Goal: Navigation & Orientation: Go to known website

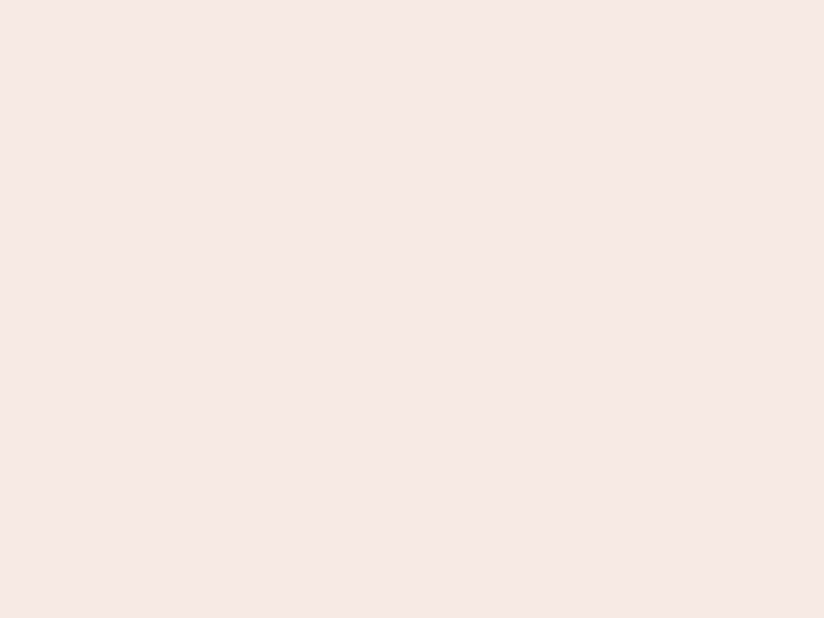
click at [412, 309] on nb-app "Almost there Thank you for registering for Newbook. Your account is under revie…" at bounding box center [412, 309] width 824 height 618
click at [412, 0] on nb-app "Almost there Thank you for registering for Newbook. Your account is under revie…" at bounding box center [412, 309] width 824 height 618
click at [440, 0] on nb-app "Almost there Thank you for registering for Newbook. Your account is under revie…" at bounding box center [412, 309] width 824 height 618
click at [412, 309] on nb-app "Almost there Thank you for registering for Newbook. Your account is under revie…" at bounding box center [412, 309] width 824 height 618
click at [412, 0] on nb-app "Almost there Thank you for registering for Newbook. Your account is under revie…" at bounding box center [412, 309] width 824 height 618
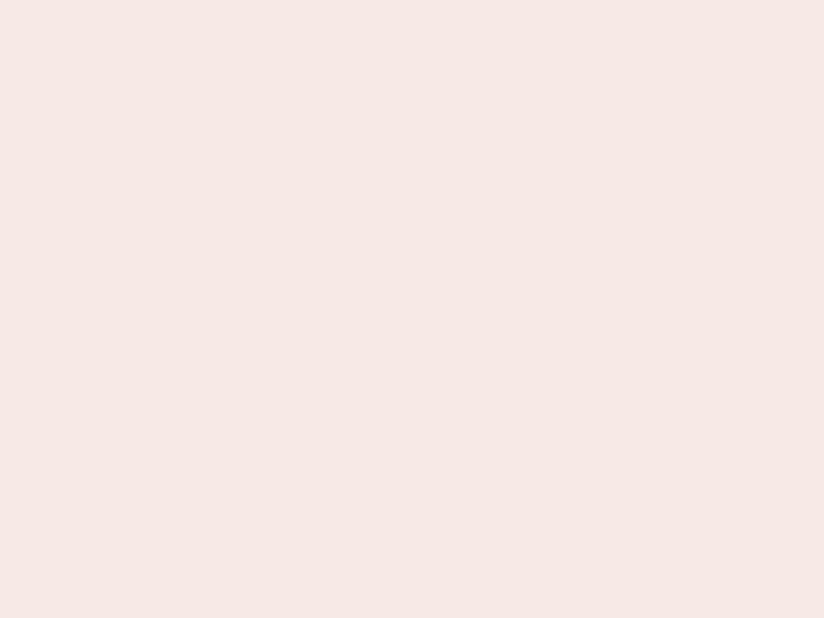
click at [288, 0] on nb-app "Almost there Thank you for registering for Newbook. Your account is under revie…" at bounding box center [412, 309] width 824 height 618
click at [412, 309] on nb-app "Almost there Thank you for registering for Newbook. Your account is under revie…" at bounding box center [412, 309] width 824 height 618
click at [412, 0] on nb-app "Almost there Thank you for registering for Newbook. Your account is under revie…" at bounding box center [412, 309] width 824 height 618
click at [288, 0] on nb-app "Almost there Thank you for registering for Newbook. Your account is under revie…" at bounding box center [412, 309] width 824 height 618
click at [412, 309] on nb-app "Almost there Thank you for registering for Newbook. Your account is under revie…" at bounding box center [412, 309] width 824 height 618
